Goal: Transaction & Acquisition: Purchase product/service

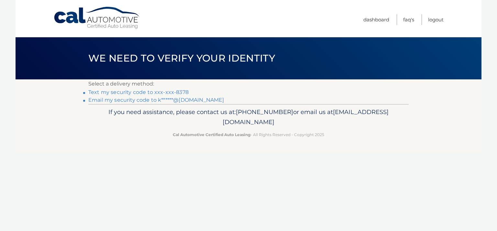
click at [104, 92] on link "Text my security code to xxx-xxx-8378" at bounding box center [138, 92] width 100 height 6
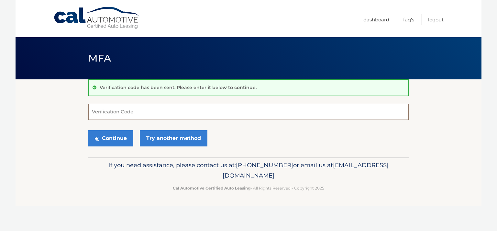
click at [107, 113] on input "Verification Code" at bounding box center [248, 112] width 320 height 16
type input "183164"
click at [88, 130] on button "Continue" at bounding box center [110, 138] width 45 height 16
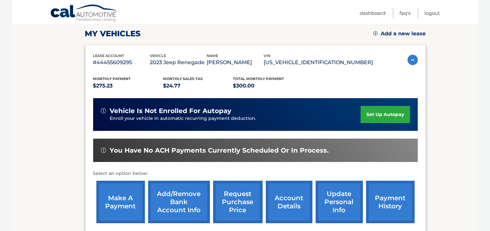
scroll to position [102, 0]
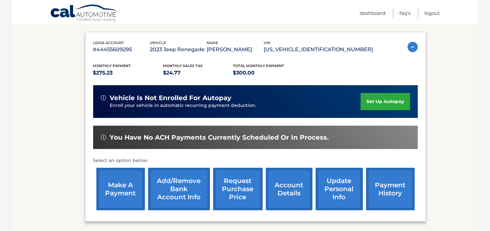
click at [118, 186] on link "make a payment" at bounding box center [120, 189] width 49 height 42
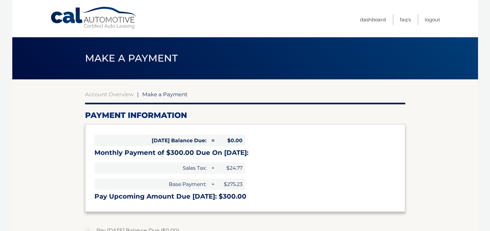
select select "NDFiN2YxZjAtYjJkZS00MjZhLThjNGMtZmVkZTk5MjExNTdj"
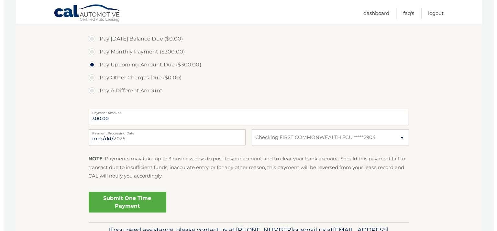
scroll to position [205, 0]
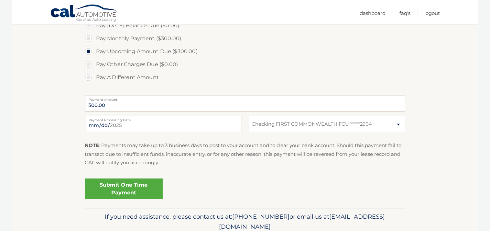
click at [119, 187] on link "Submit One Time Payment" at bounding box center [124, 188] width 78 height 21
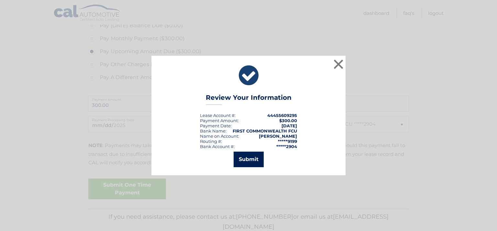
click at [253, 156] on button "Submit" at bounding box center [249, 159] width 30 height 16
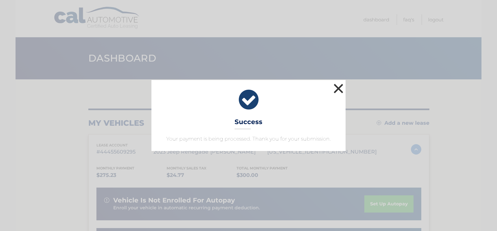
click at [338, 87] on button "×" at bounding box center [338, 88] width 13 height 13
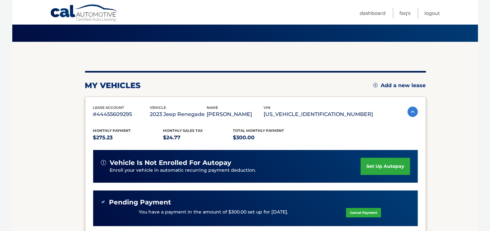
scroll to position [68, 0]
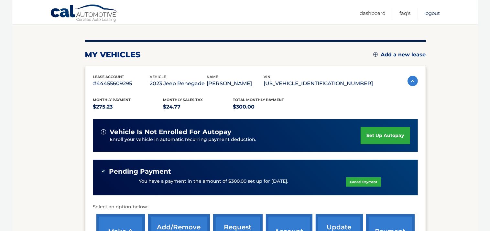
click at [432, 14] on link "Logout" at bounding box center [433, 13] width 16 height 11
